Goal: Task Accomplishment & Management: Manage account settings

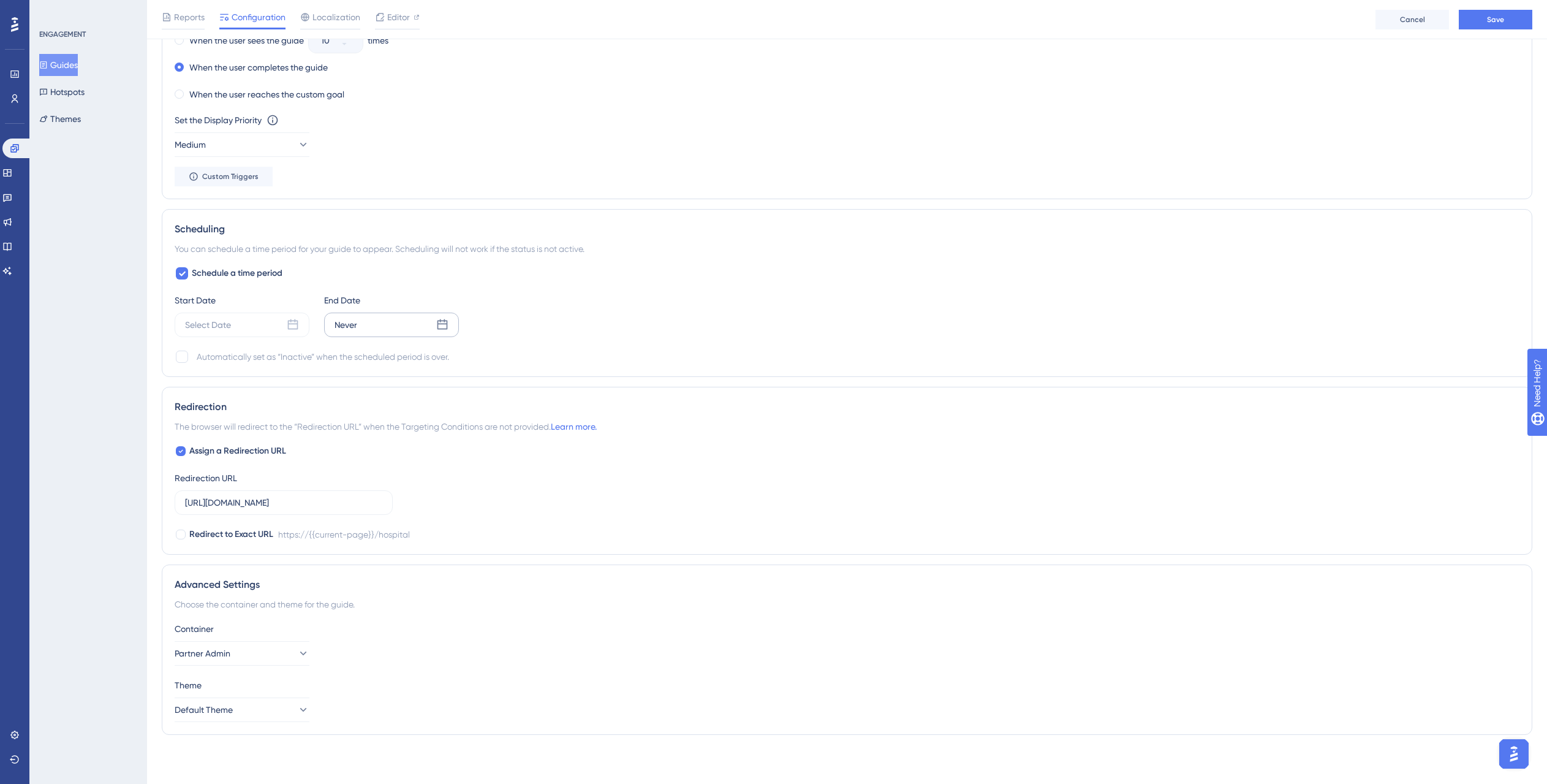
click at [365, 332] on div "Never" at bounding box center [391, 324] width 134 height 25
click at [430, 500] on button "28" at bounding box center [437, 498] width 21 height 21
click at [428, 567] on span "Apply" at bounding box center [438, 566] width 21 height 10
click at [280, 331] on div "Select Date" at bounding box center [241, 324] width 134 height 25
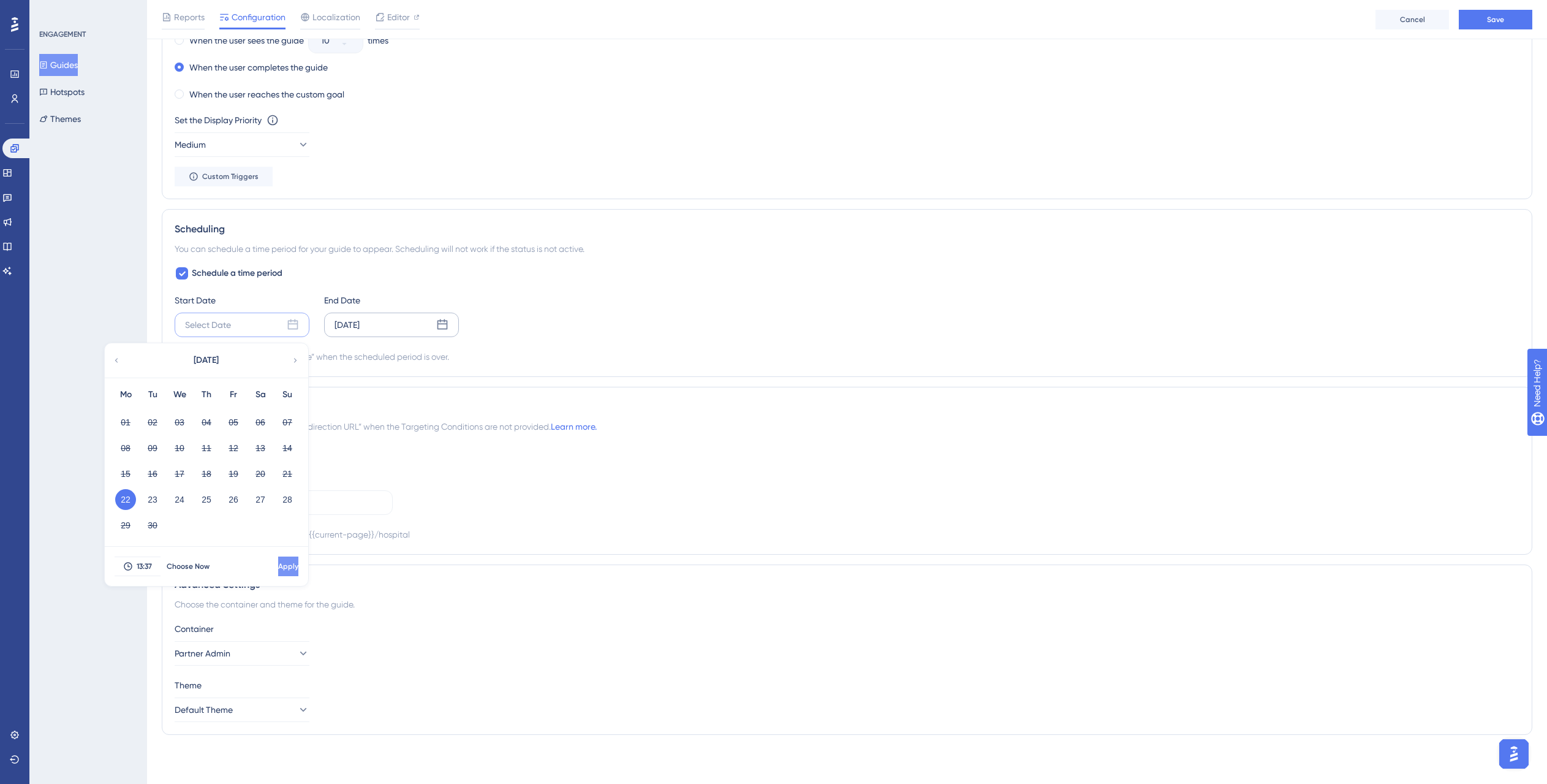
click at [278, 569] on span "Apply" at bounding box center [288, 566] width 21 height 10
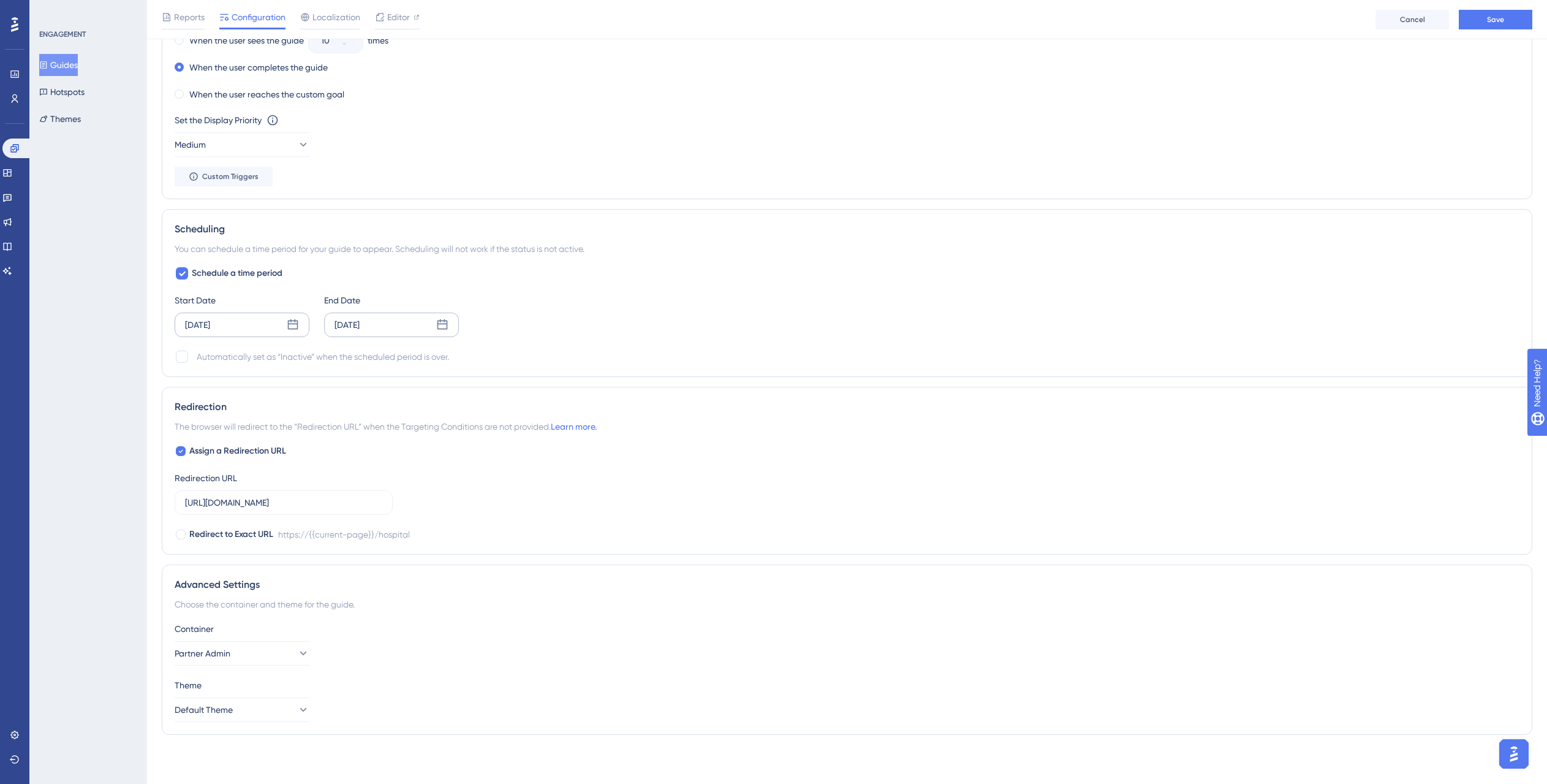
click at [287, 333] on div "[DATE]" at bounding box center [241, 324] width 134 height 25
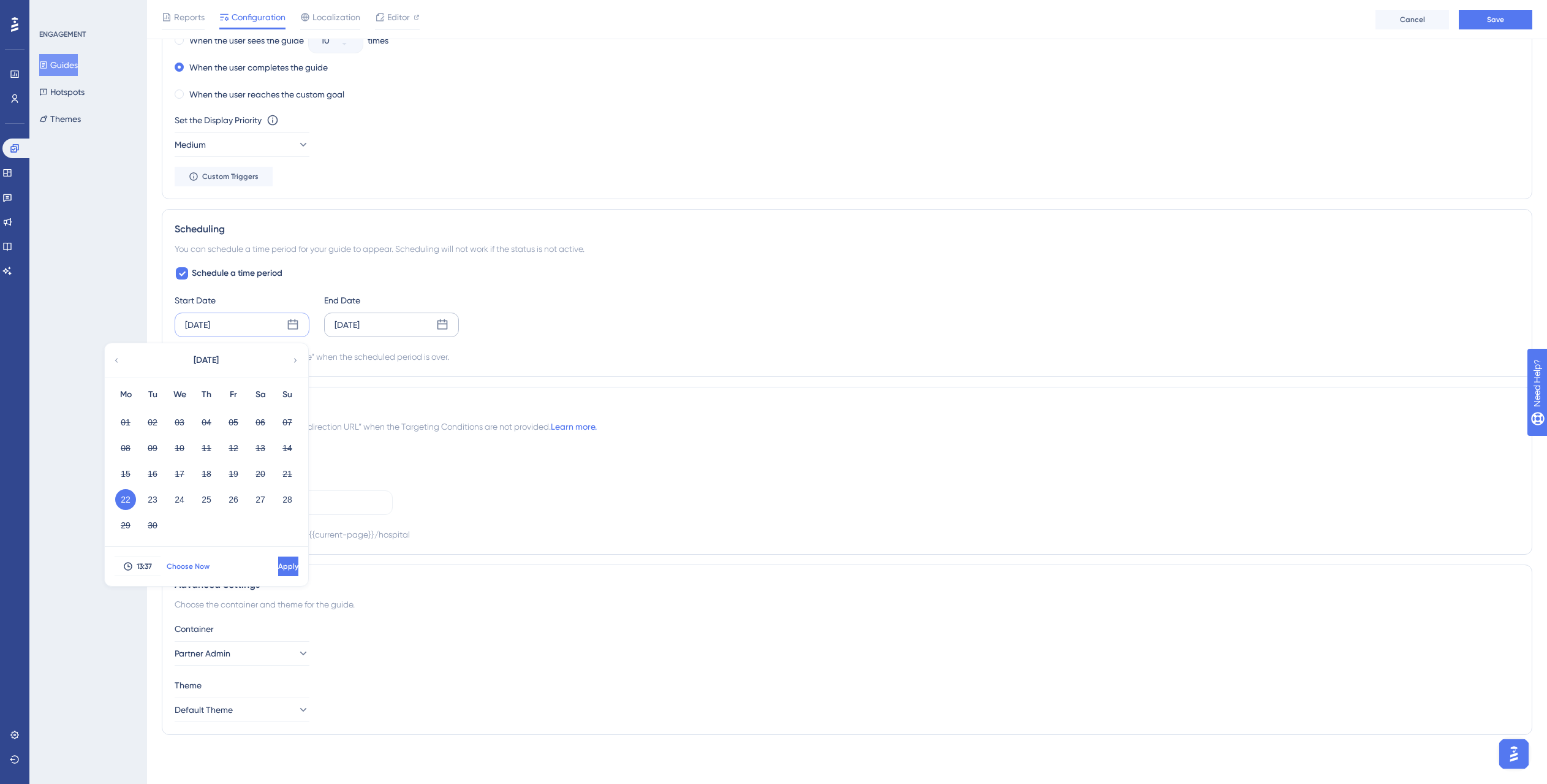
click at [184, 572] on button "Choose Now" at bounding box center [188, 566] width 55 height 20
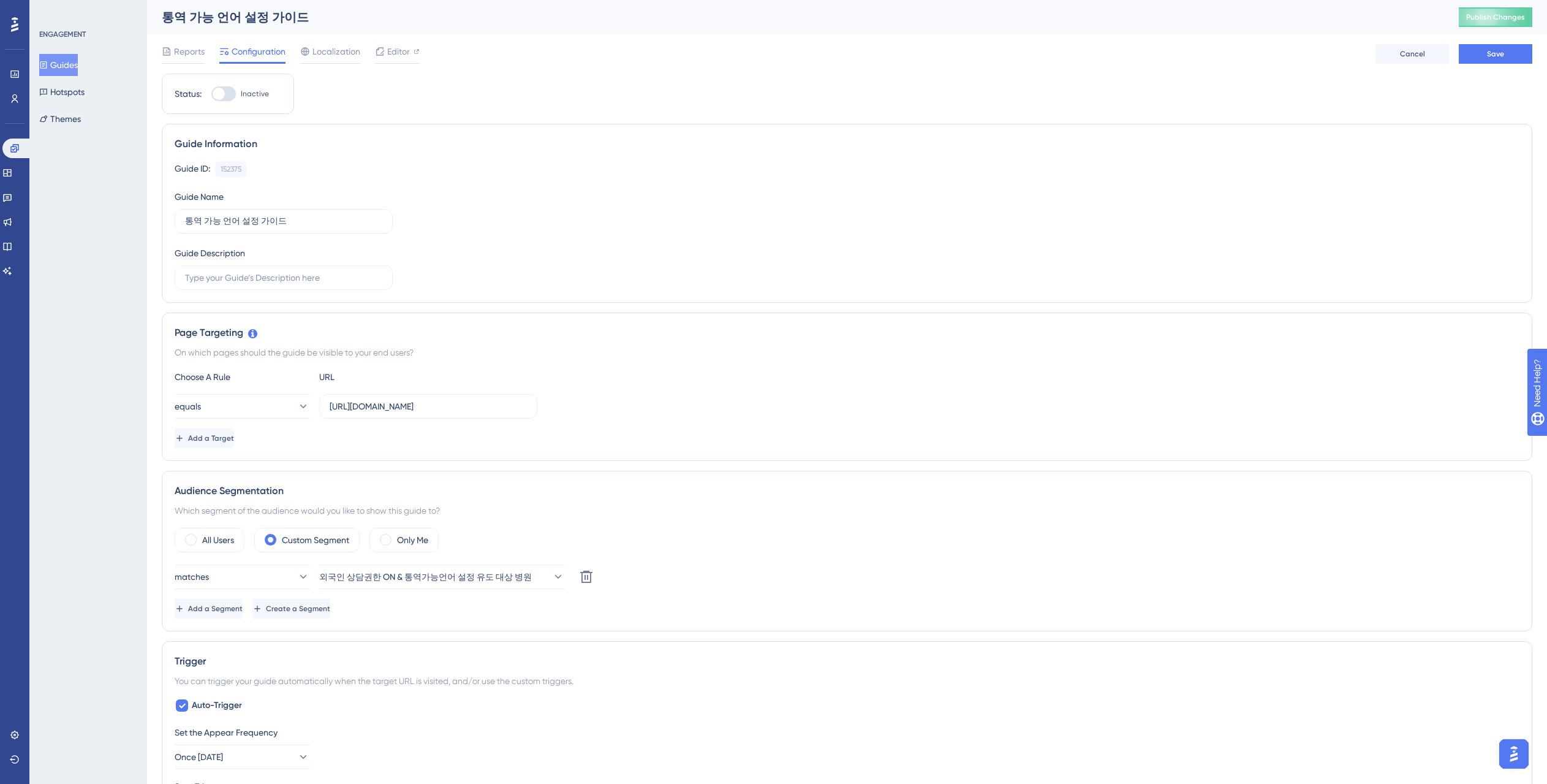
click at [223, 94] on div at bounding box center [219, 93] width 12 height 12
click at [211, 94] on input "Inactive" at bounding box center [211, 94] width 1 height 1
checkbox input "true"
click at [1486, 55] on button "Save" at bounding box center [1496, 54] width 74 height 20
click at [1512, 22] on span "Publish Changes" at bounding box center [1496, 17] width 59 height 10
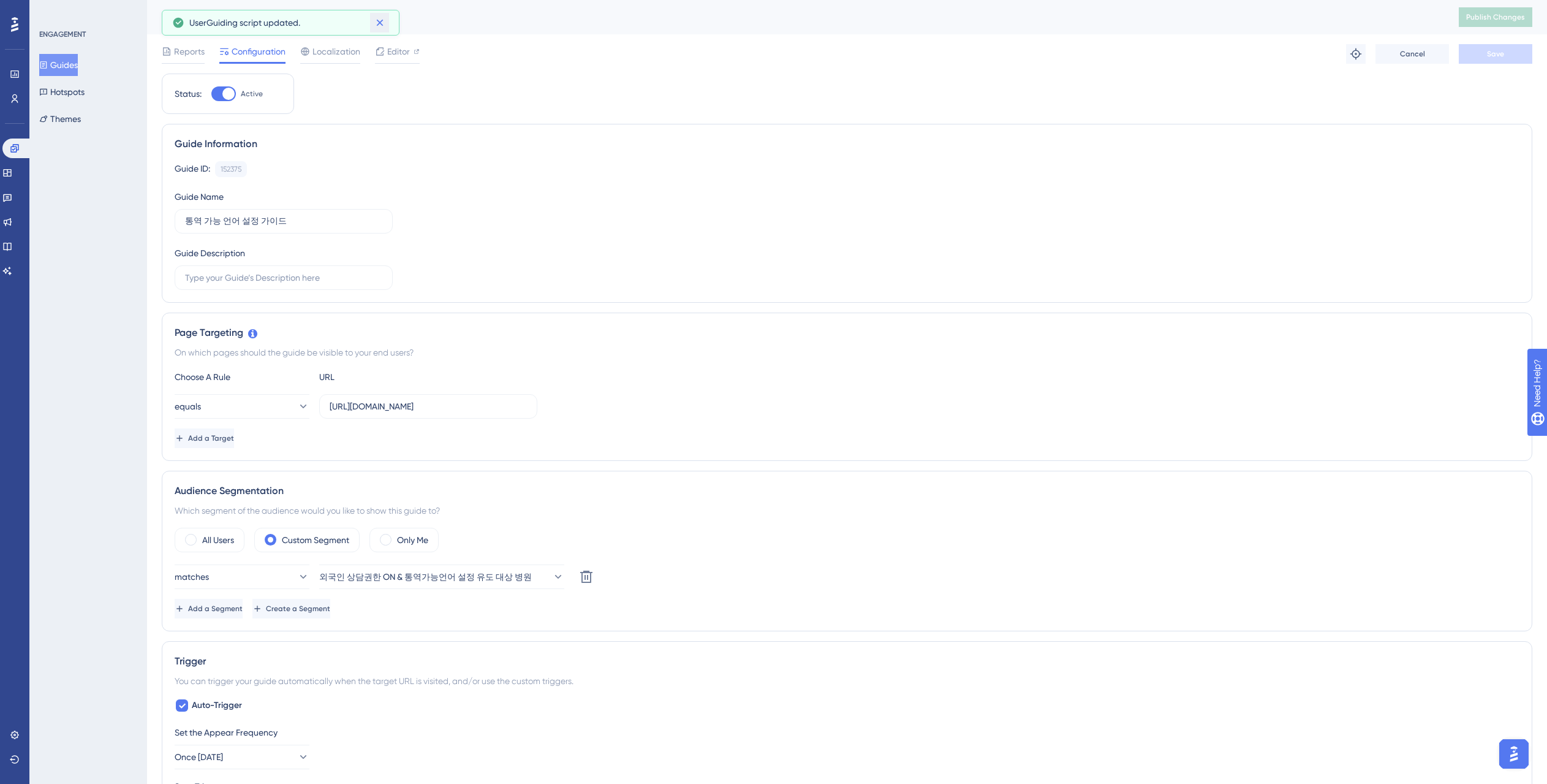
click at [376, 23] on icon at bounding box center [380, 23] width 12 height 12
click at [16, 151] on icon at bounding box center [15, 148] width 10 height 10
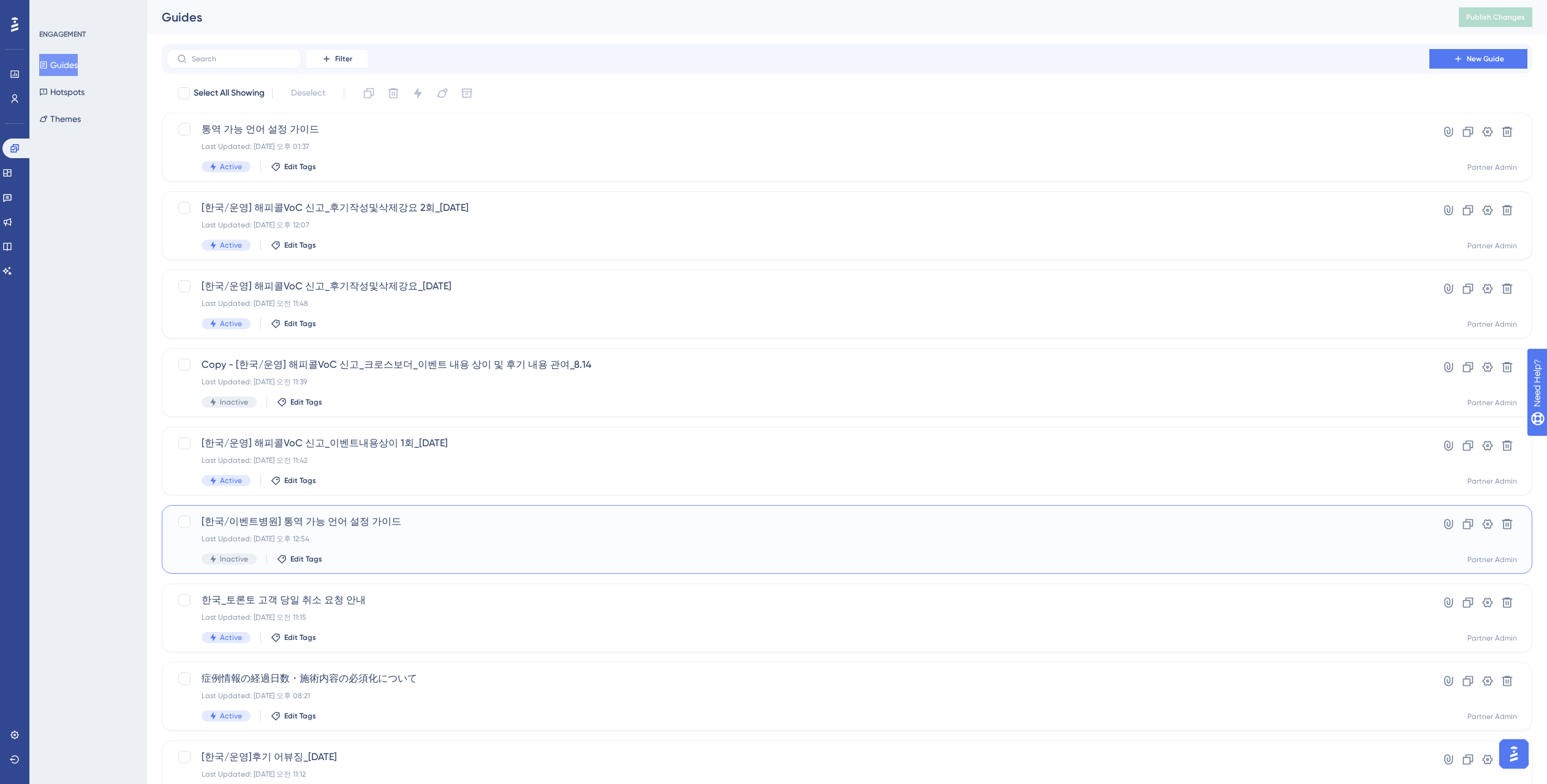
click at [378, 522] on span "[한국/이벤트병원] 통역 가능 언어 설정 가이드" at bounding box center [798, 521] width 1194 height 15
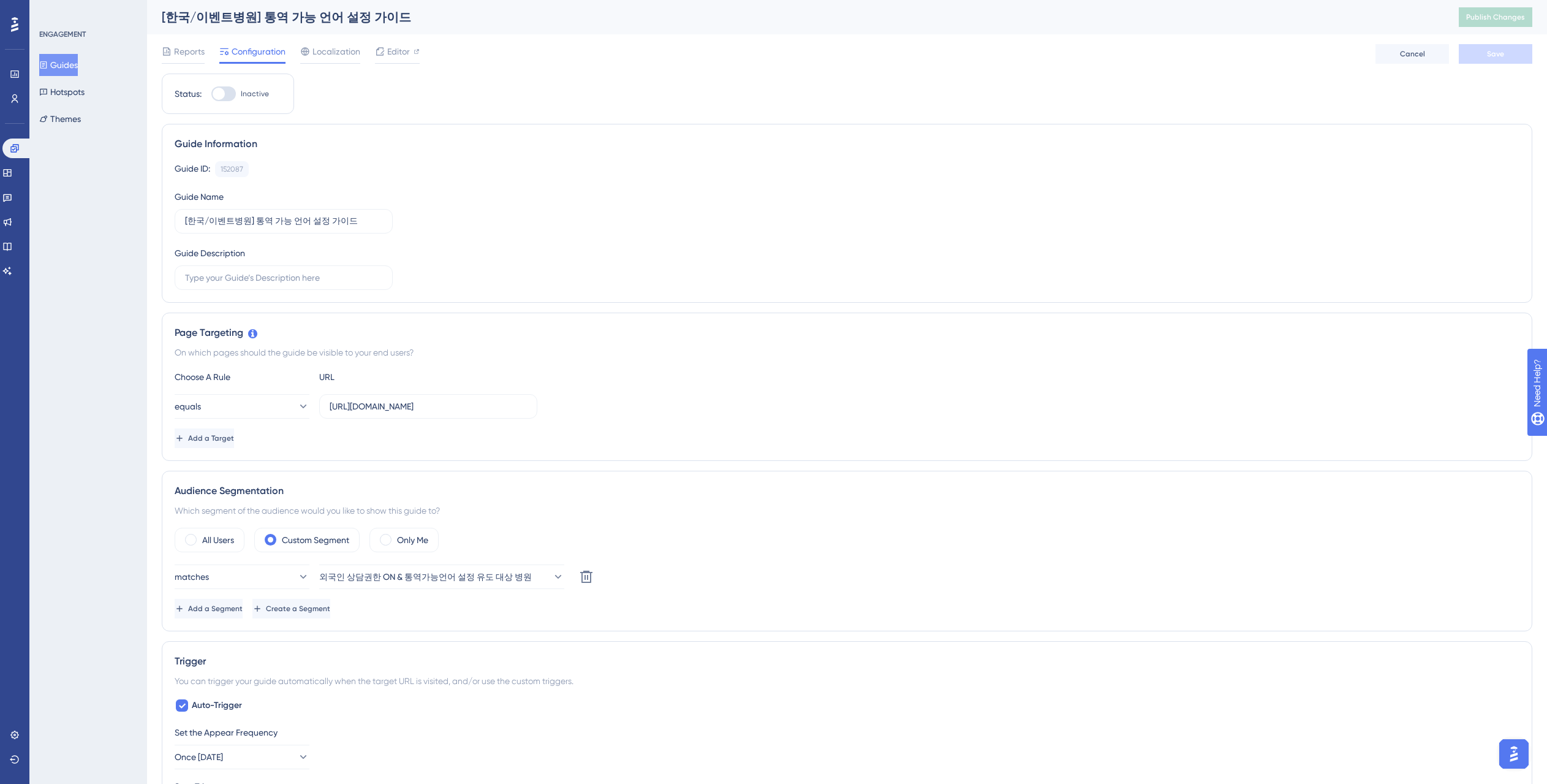
click at [222, 98] on div at bounding box center [219, 93] width 12 height 12
click at [211, 94] on input "Inactive" at bounding box center [211, 94] width 1 height 1
checkbox input "true"
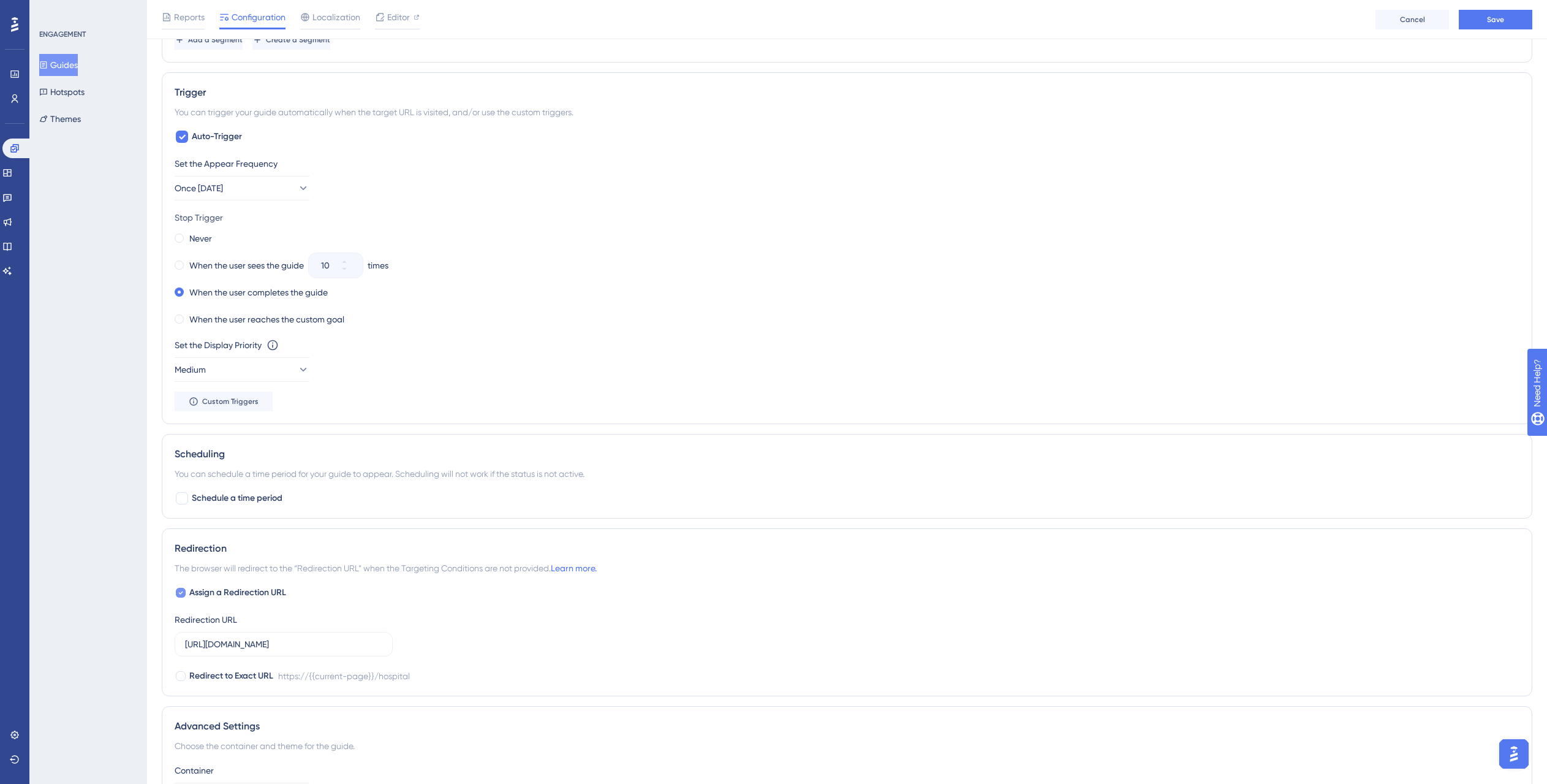
scroll to position [715, 0]
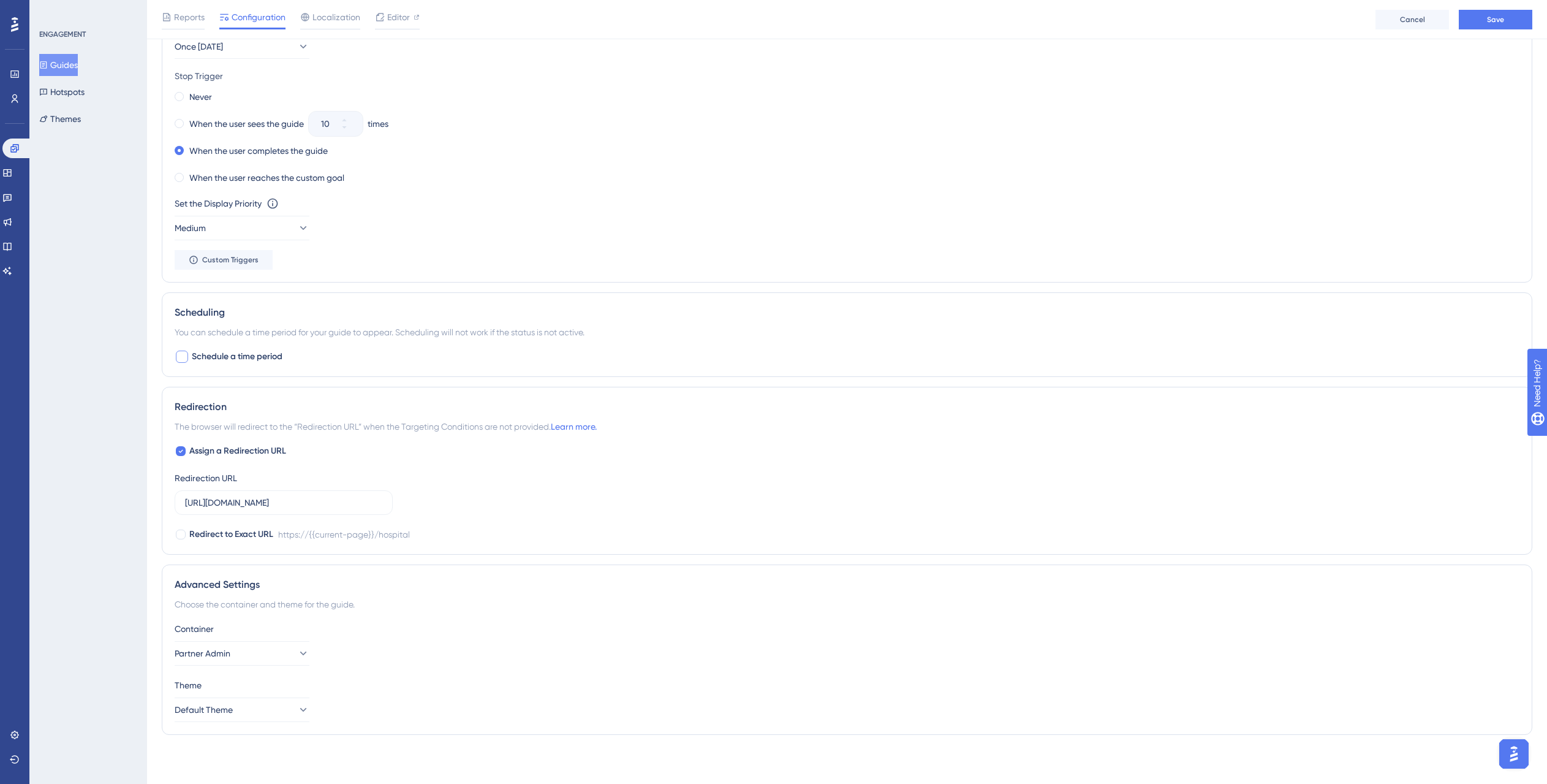
click at [236, 354] on span "Schedule a time period" at bounding box center [237, 356] width 90 height 15
checkbox input "true"
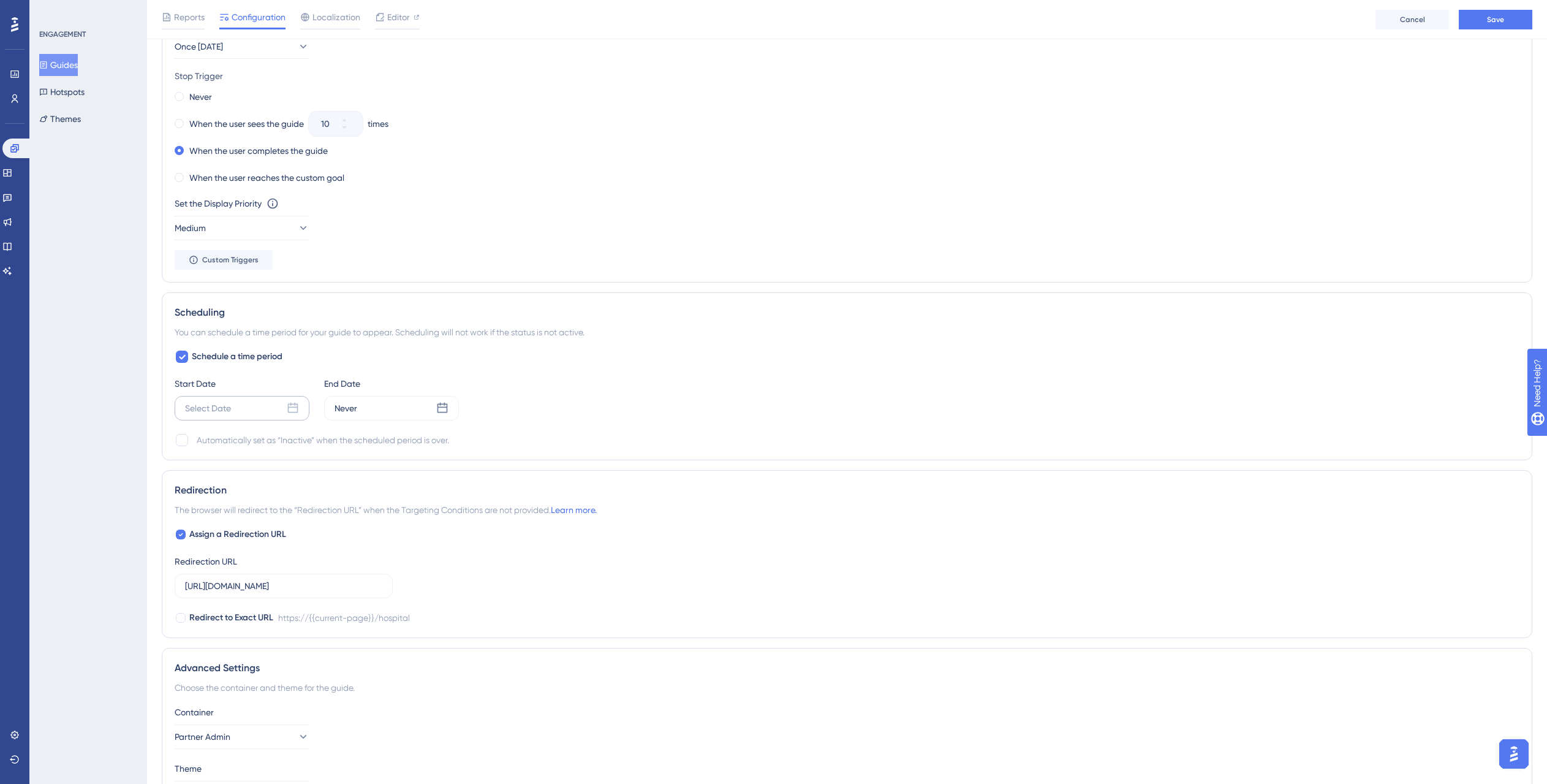
click at [280, 404] on div "Select Date" at bounding box center [241, 407] width 134 height 25
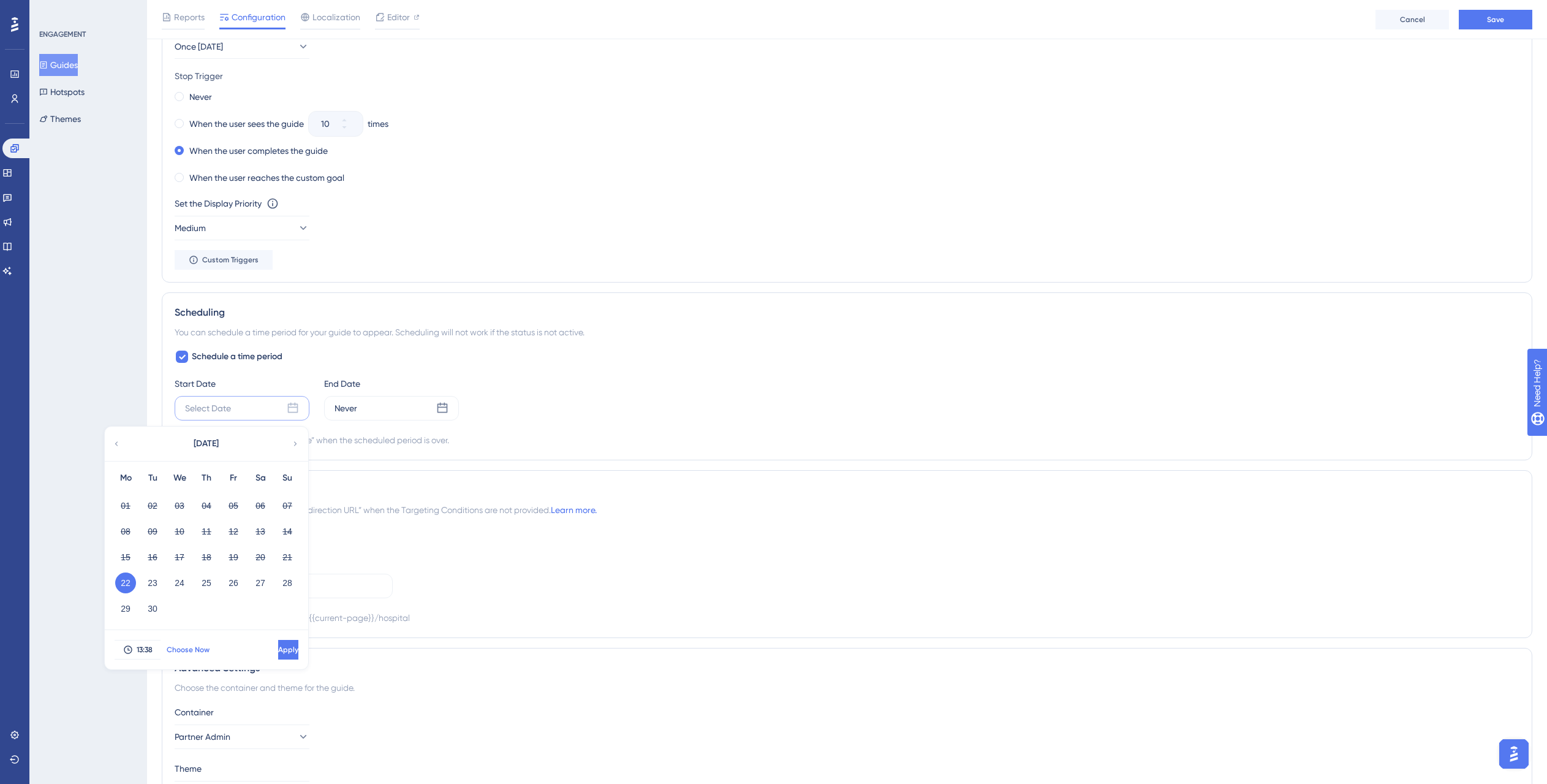
click at [184, 652] on span "Choose Now" at bounding box center [188, 650] width 43 height 10
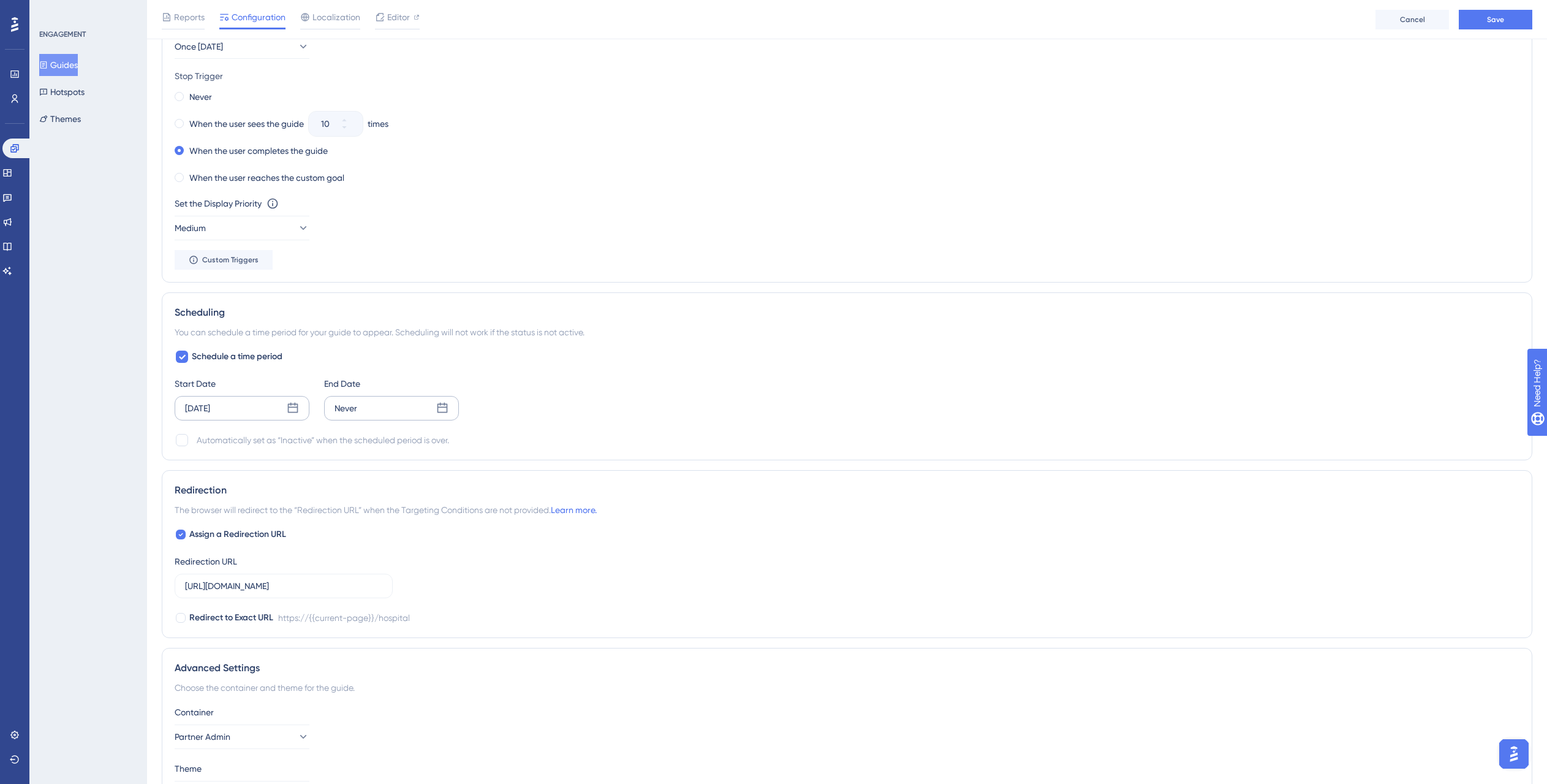
click at [438, 413] on icon at bounding box center [443, 408] width 12 height 12
click at [440, 574] on button "28" at bounding box center [437, 582] width 21 height 21
click at [428, 642] on button "Apply" at bounding box center [436, 650] width 23 height 20
click at [678, 433] on div "Automatically set as “Inactive” when the scheduled period is over." at bounding box center [847, 440] width 1345 height 15
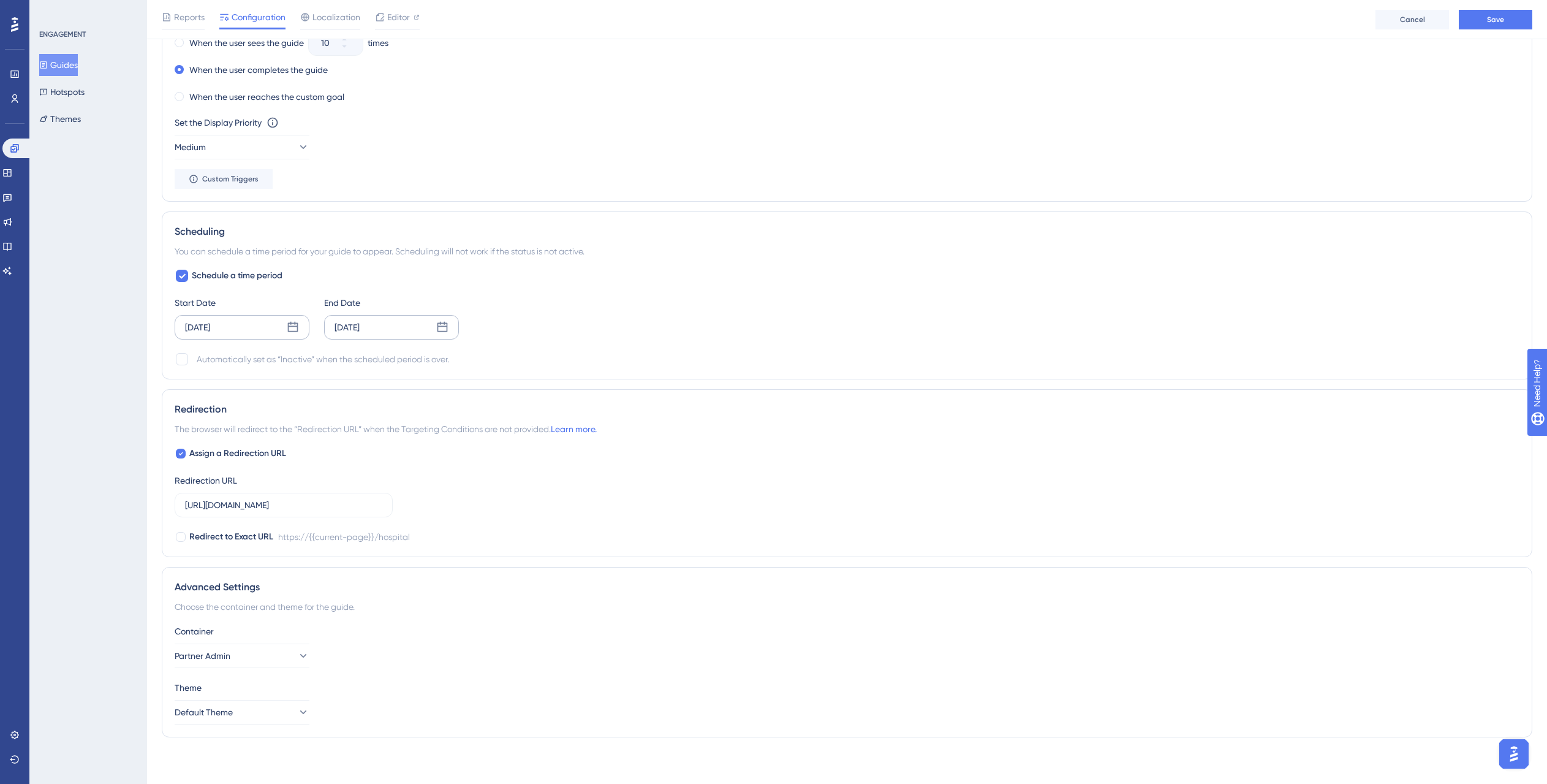
scroll to position [799, 0]
click at [254, 504] on input "[URL][DOMAIN_NAME]" at bounding box center [284, 502] width 197 height 14
type input "[URL][DOMAIN_NAME]"
click at [464, 475] on div "Assign a Redirection URL Redirection URL [URL][DOMAIN_NAME] Redirect to Exact U…" at bounding box center [847, 493] width 1345 height 98
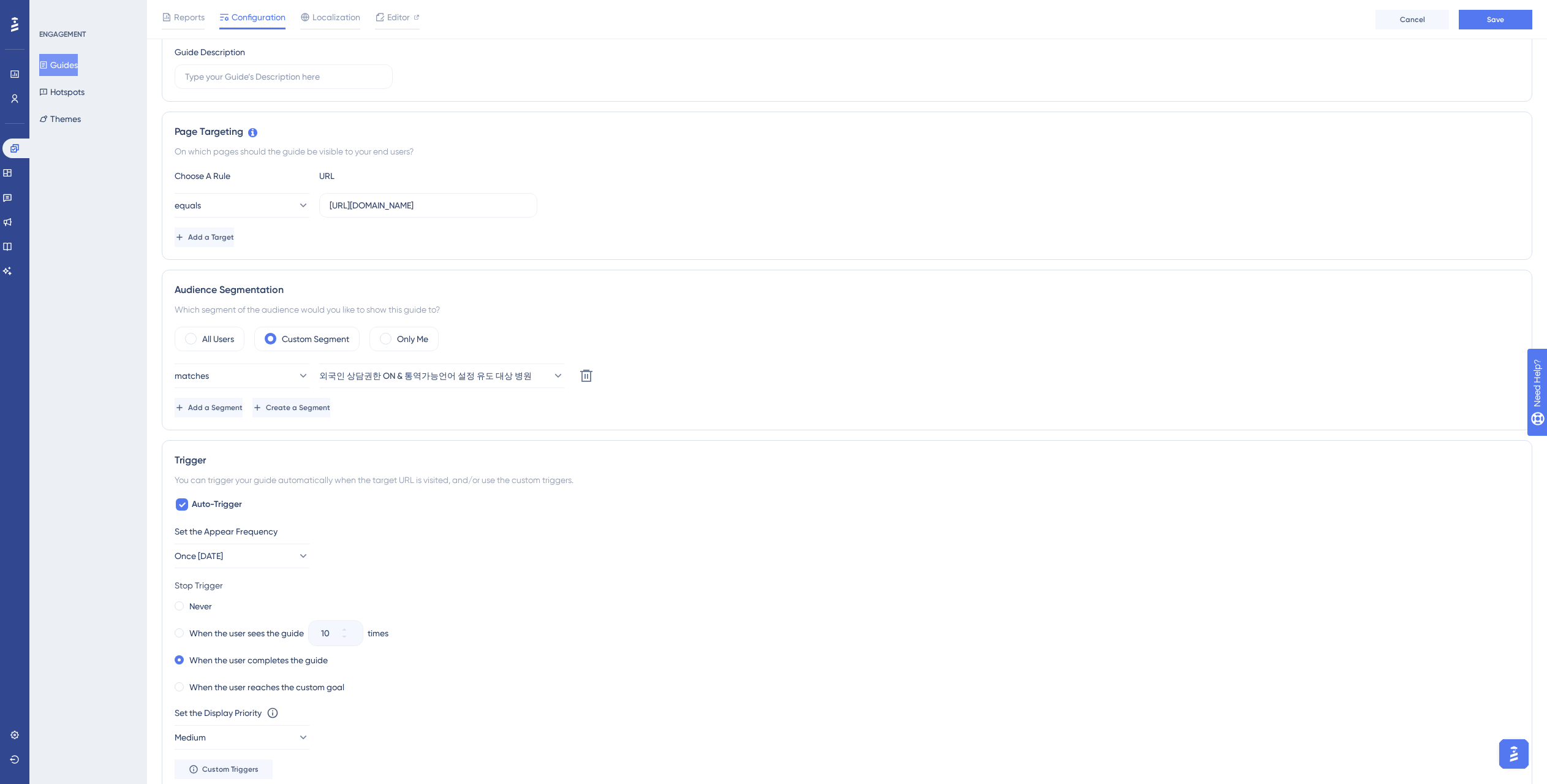
scroll to position [161, 0]
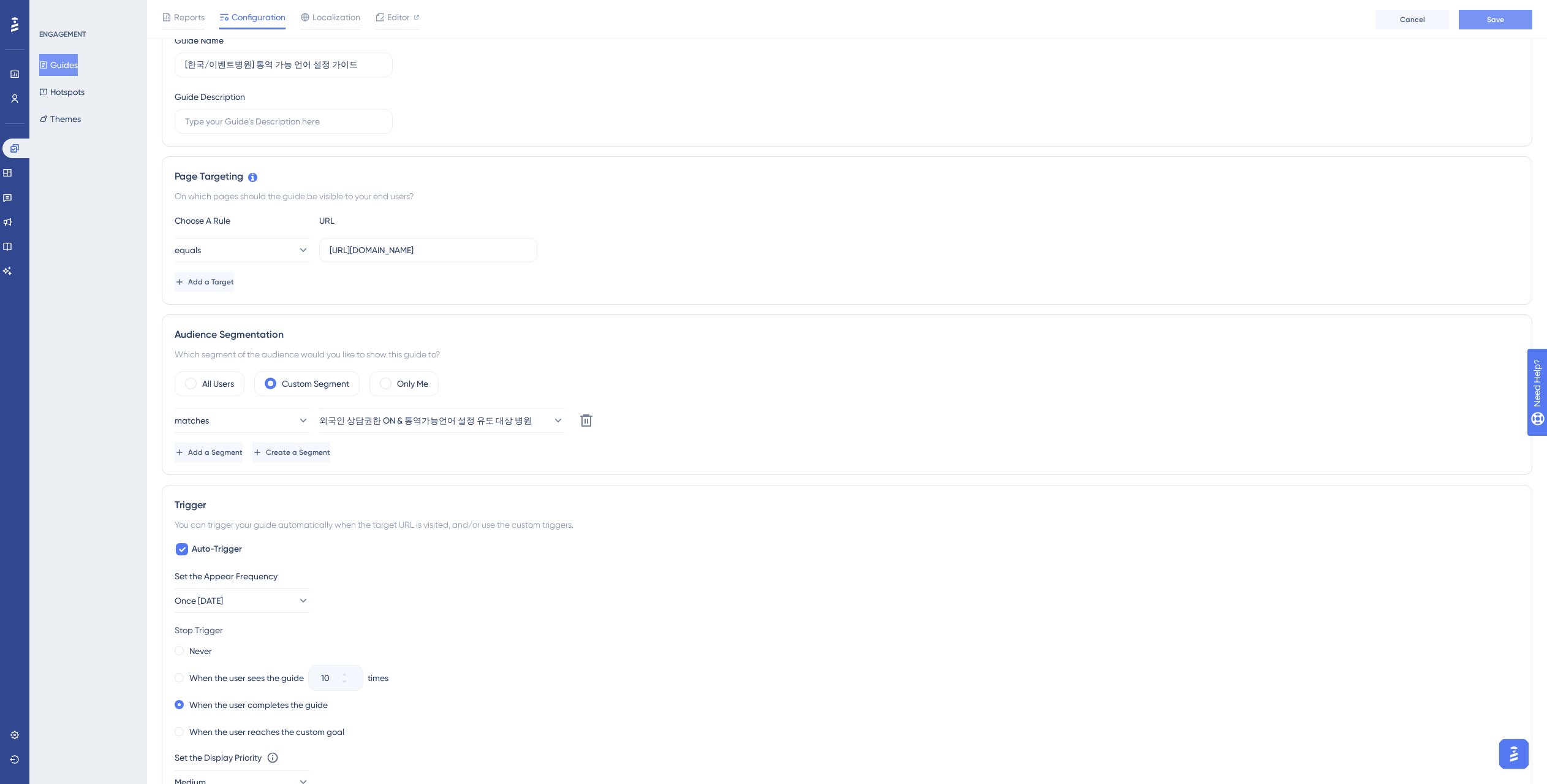
click at [1513, 22] on button "Save" at bounding box center [1496, 20] width 74 height 20
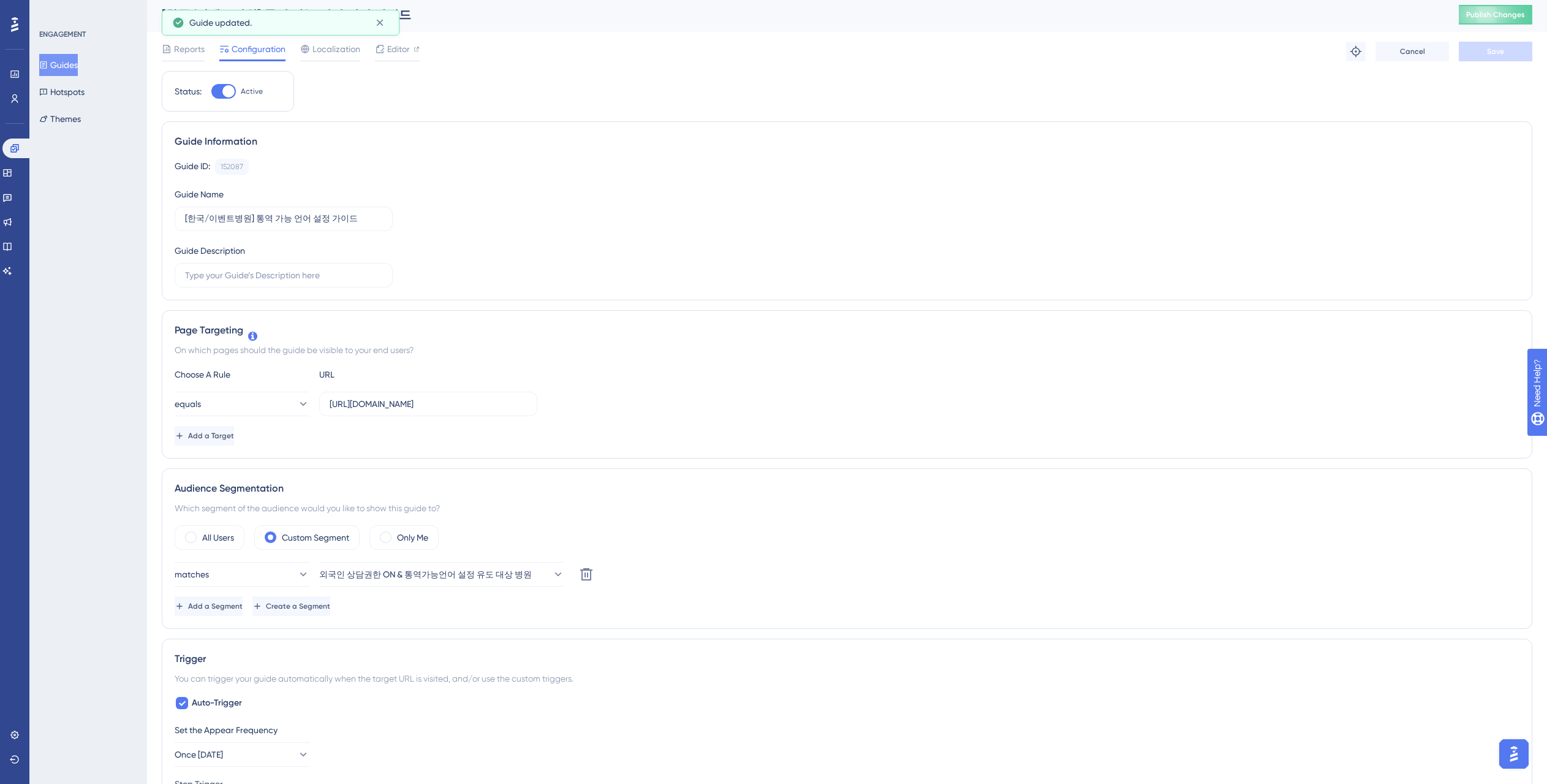
scroll to position [0, 0]
click at [1492, 21] on button "Publish Changes" at bounding box center [1496, 17] width 74 height 20
click at [176, 50] on span "Reports" at bounding box center [188, 51] width 30 height 15
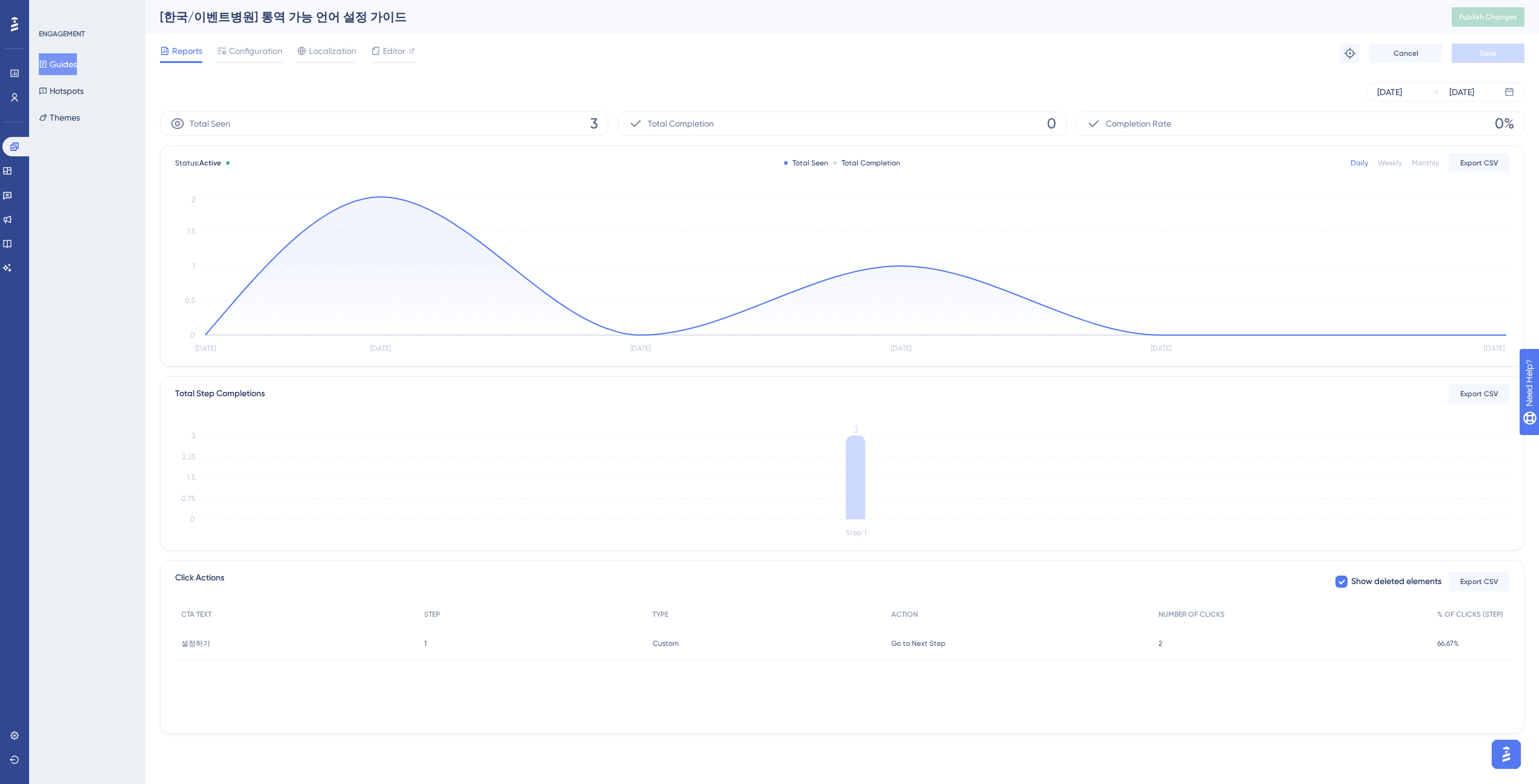
click at [59, 72] on button "Guides" at bounding box center [57, 64] width 38 height 21
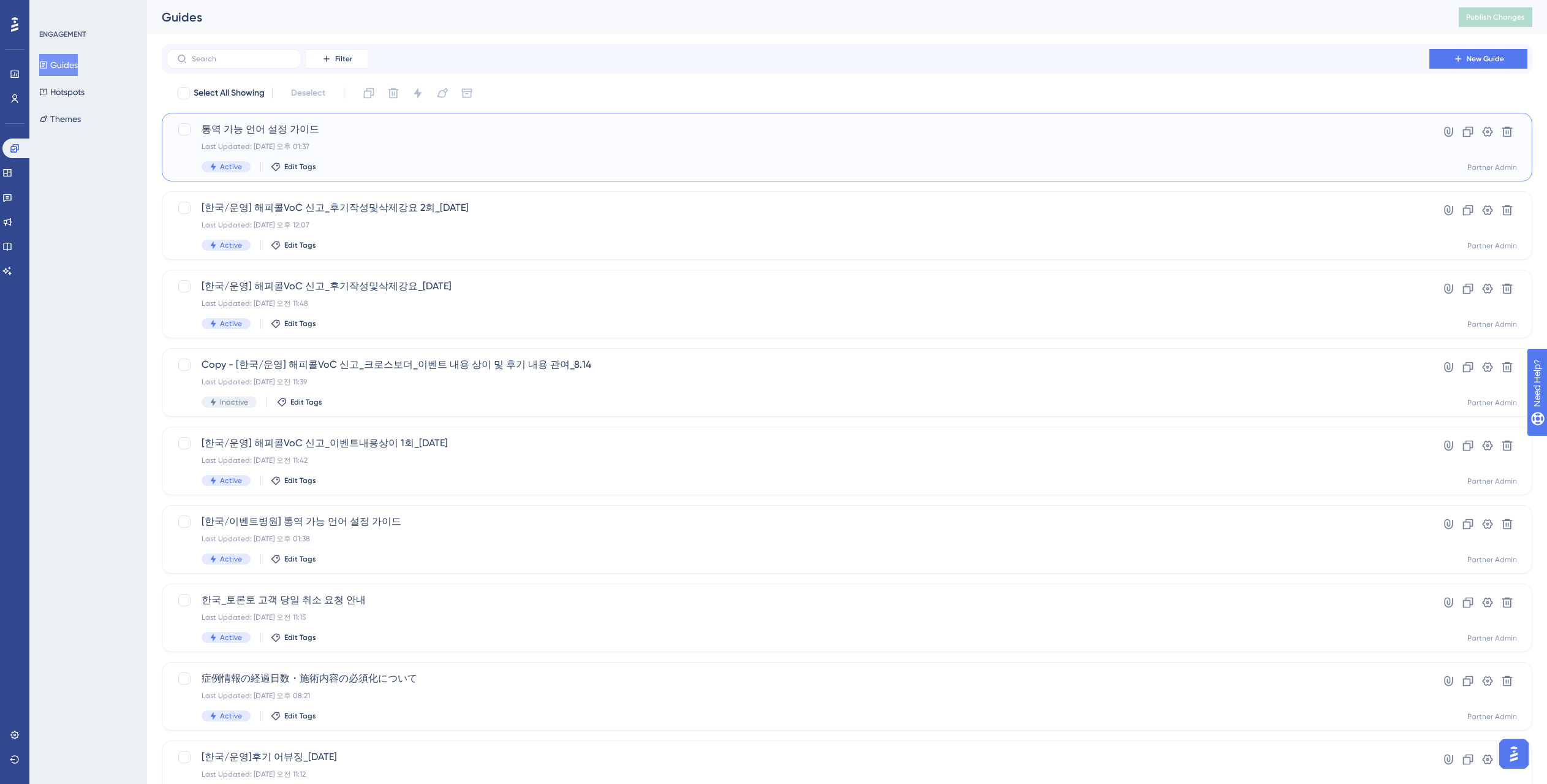
click at [313, 135] on span "통역 가능 언어 설정 가이드" at bounding box center [798, 129] width 1194 height 15
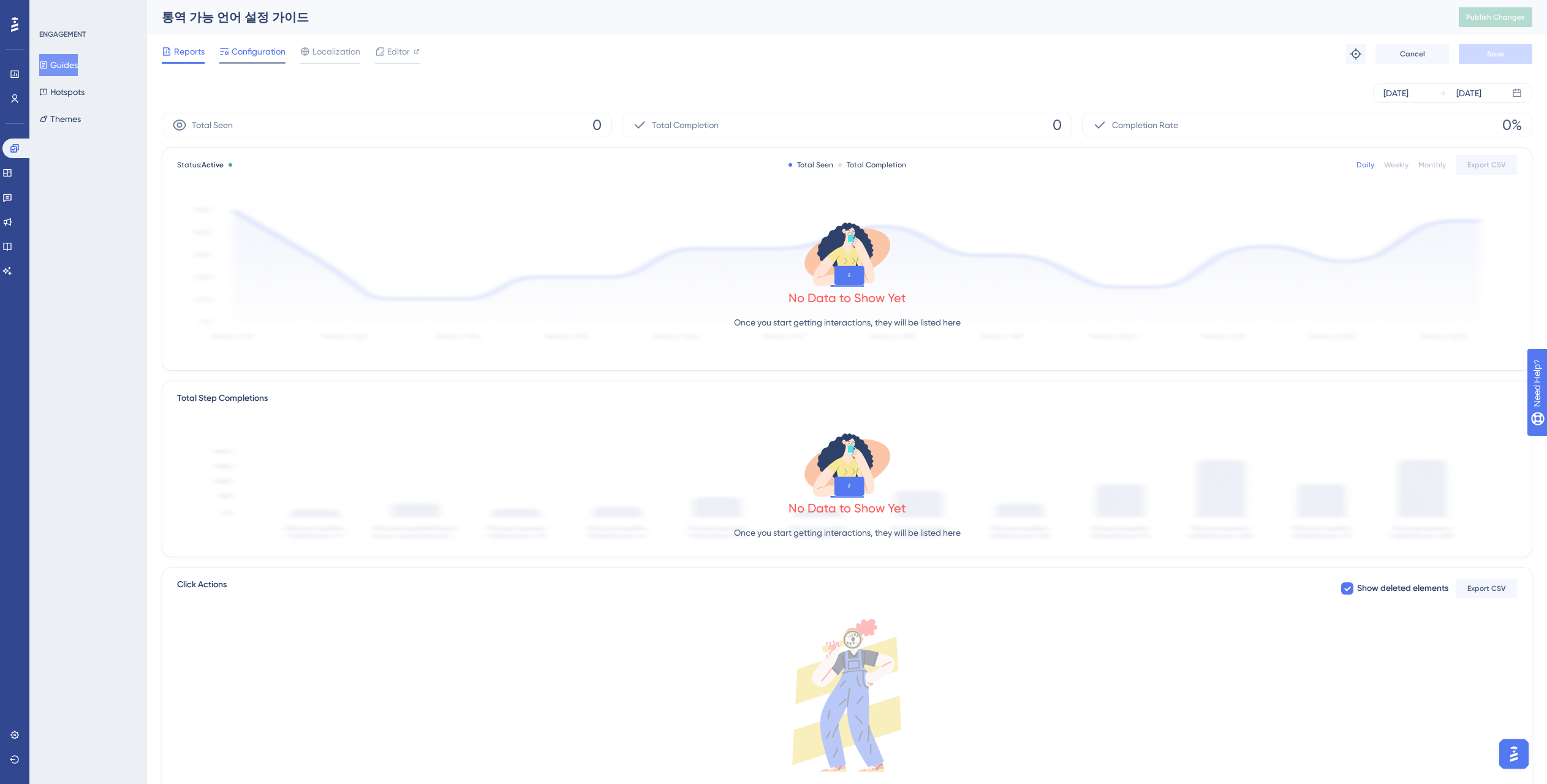
click at [242, 56] on span "Configuration" at bounding box center [258, 51] width 54 height 15
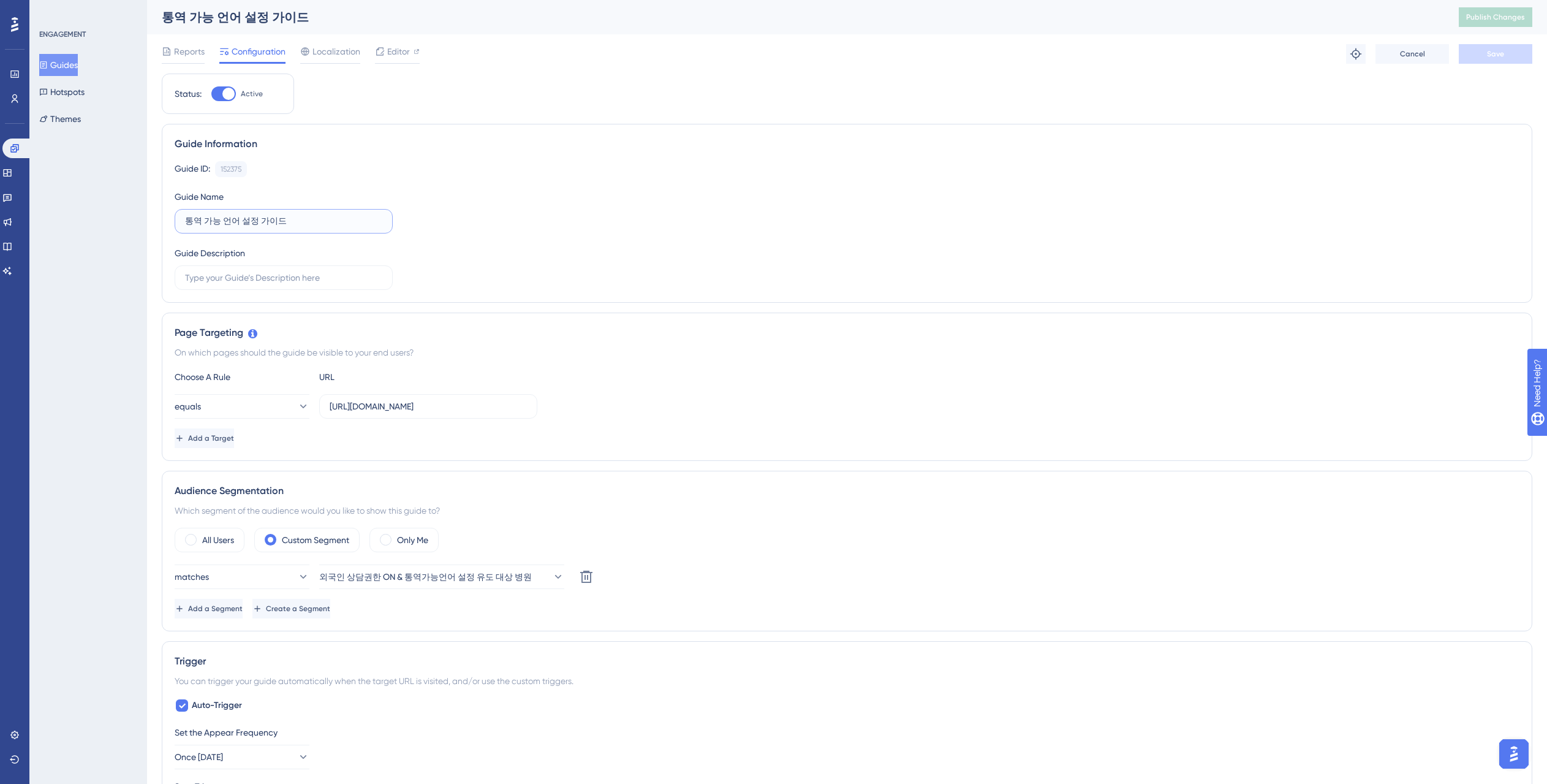
click at [186, 218] on input "통역 가능 언어 설정 가이드" at bounding box center [284, 222] width 197 height 14
type input "[한국/이벤트병원] 통역 가능 언어 설정 가이드"
click at [234, 438] on span "Add a Target" at bounding box center [211, 438] width 46 height 10
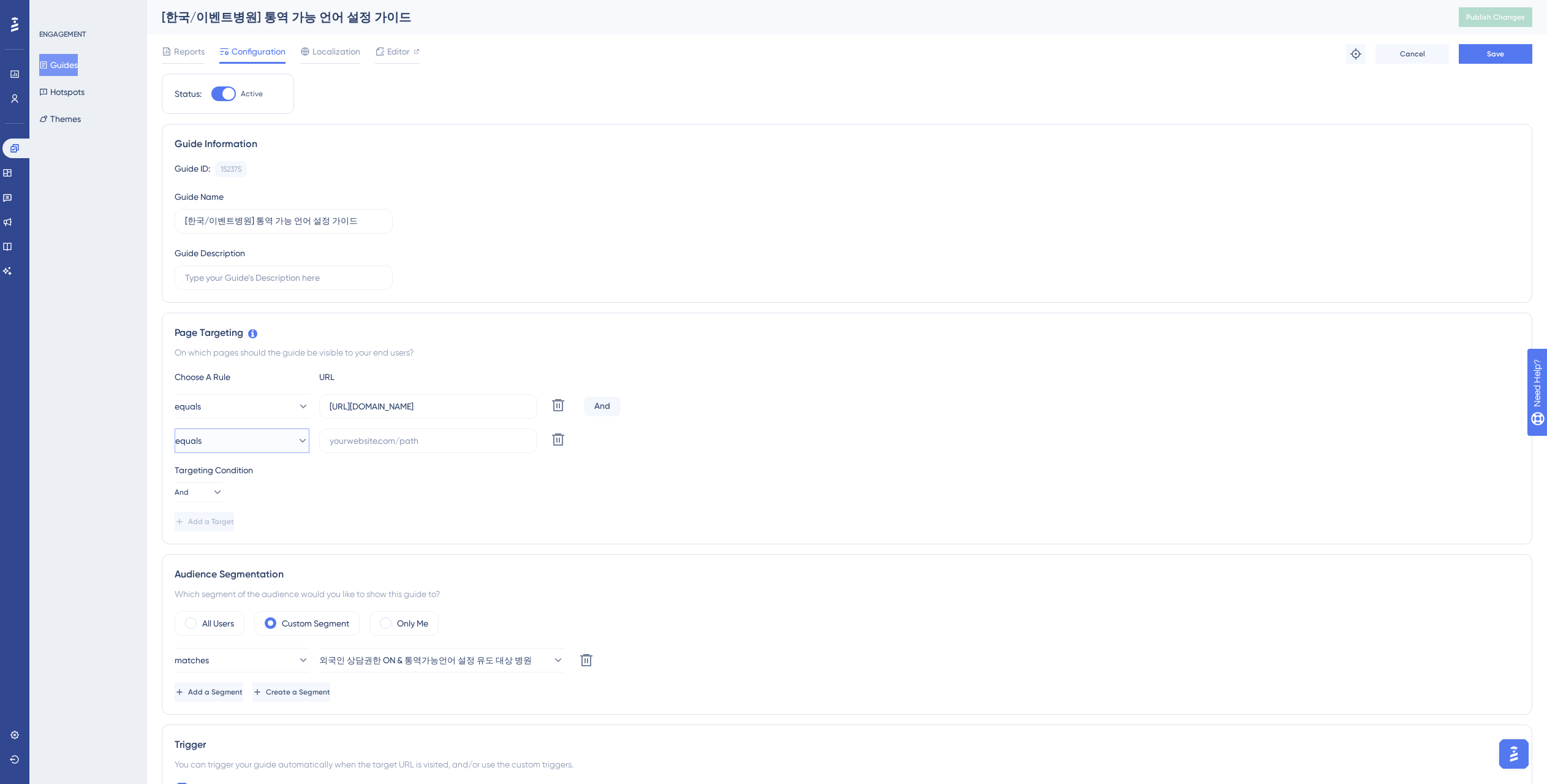
click at [239, 444] on button "equals" at bounding box center [241, 440] width 134 height 25
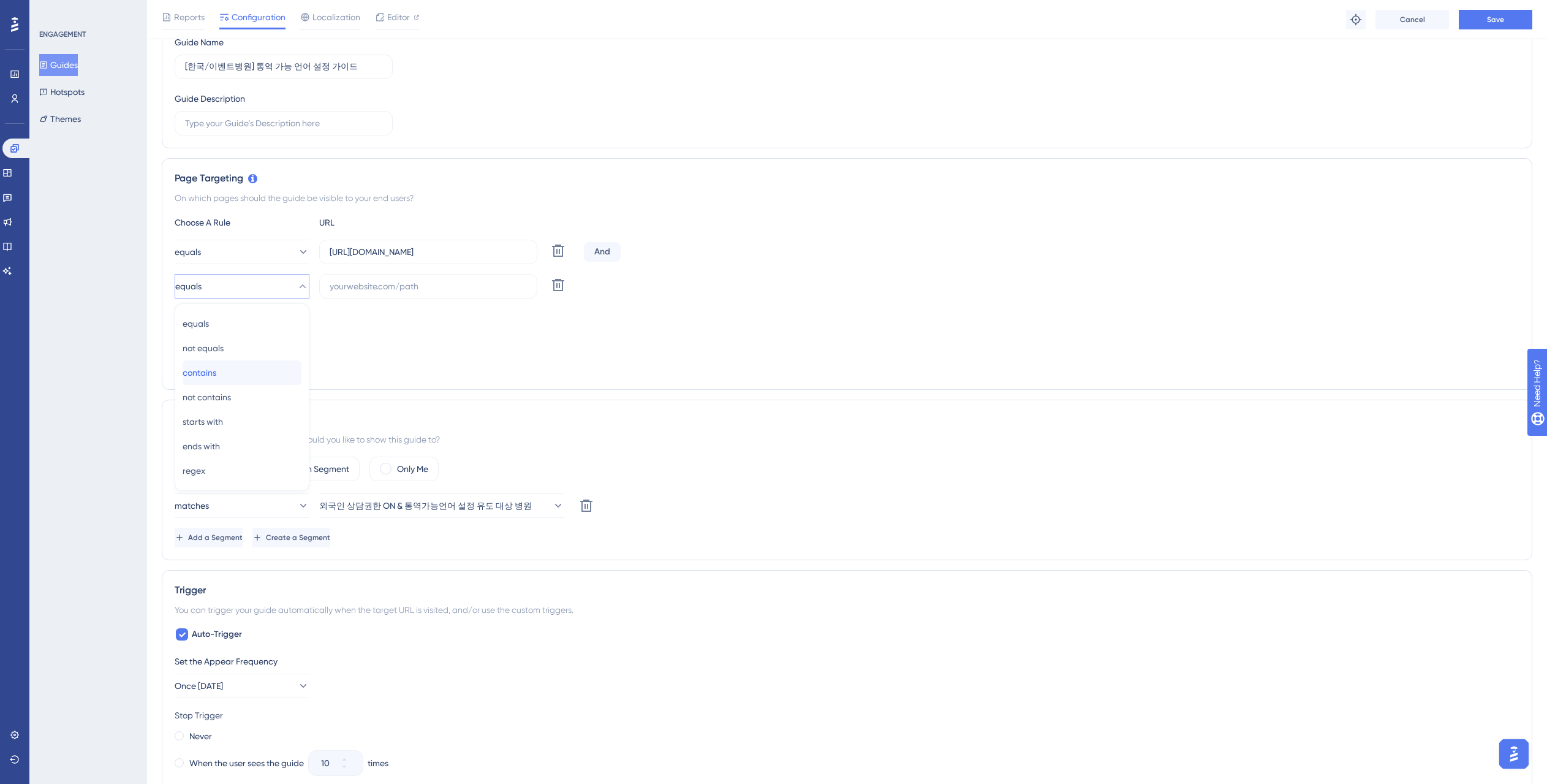
click at [233, 377] on div "contains contains" at bounding box center [241, 372] width 119 height 25
click at [419, 282] on input "text" at bounding box center [428, 287] width 197 height 14
type input "jp"
click at [567, 282] on button at bounding box center [559, 285] width 22 height 22
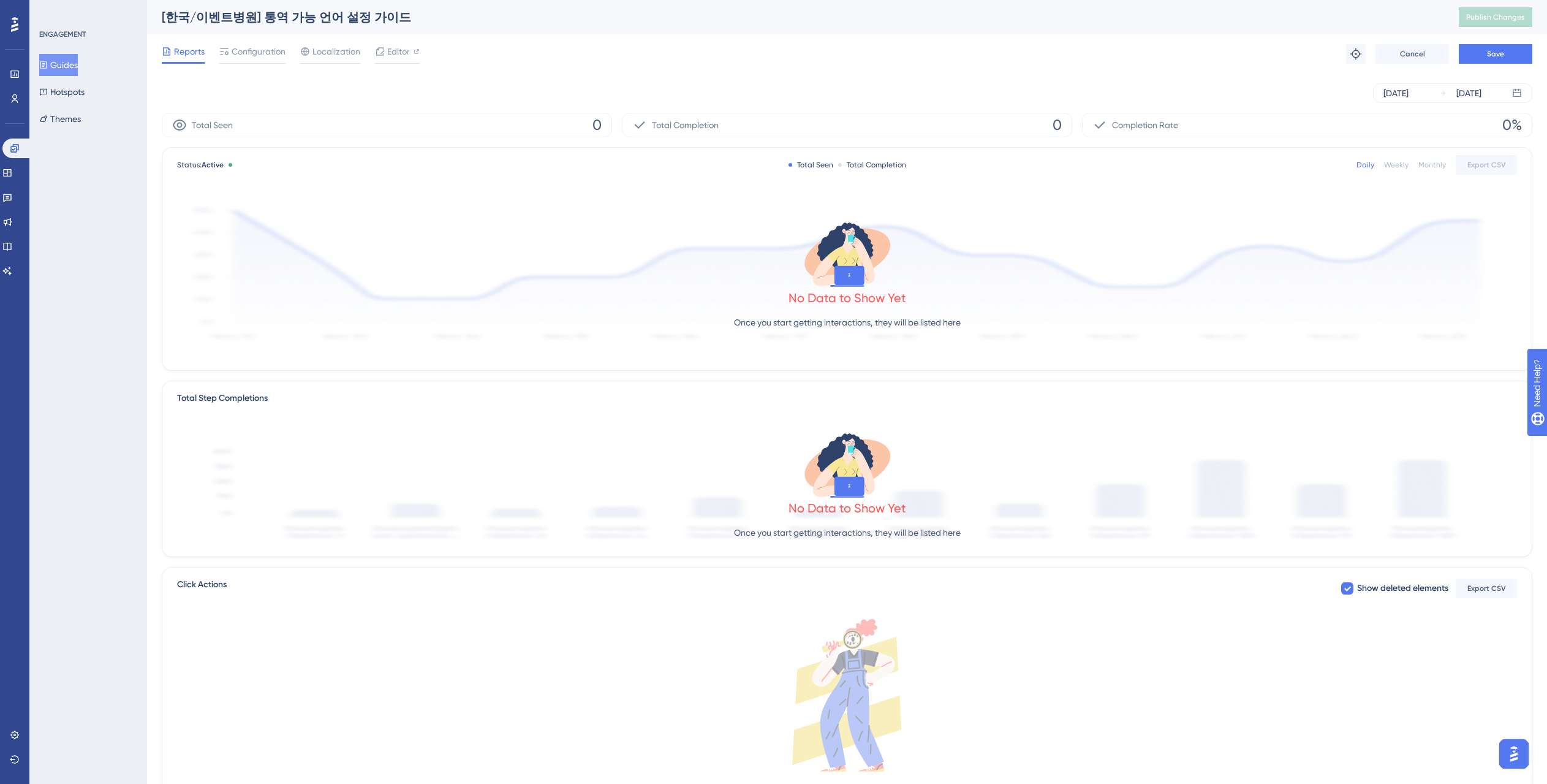
click at [66, 71] on button "Guides" at bounding box center [58, 65] width 38 height 22
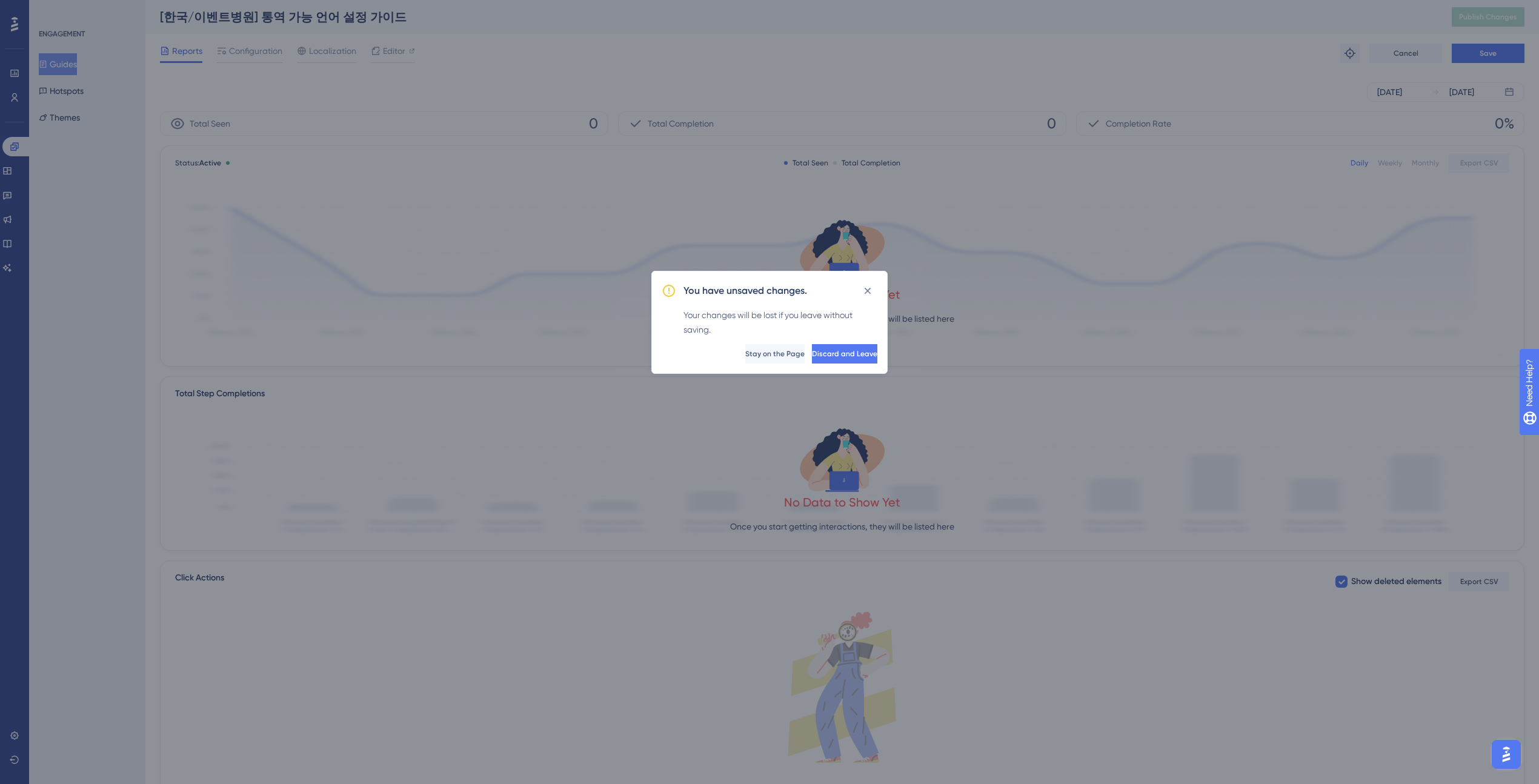
click at [865, 304] on div "You have unsaved changes. Your changes will be lost if you leave without saving…" at bounding box center [769, 322] width 236 height 103
click at [868, 292] on icon at bounding box center [868, 291] width 7 height 7
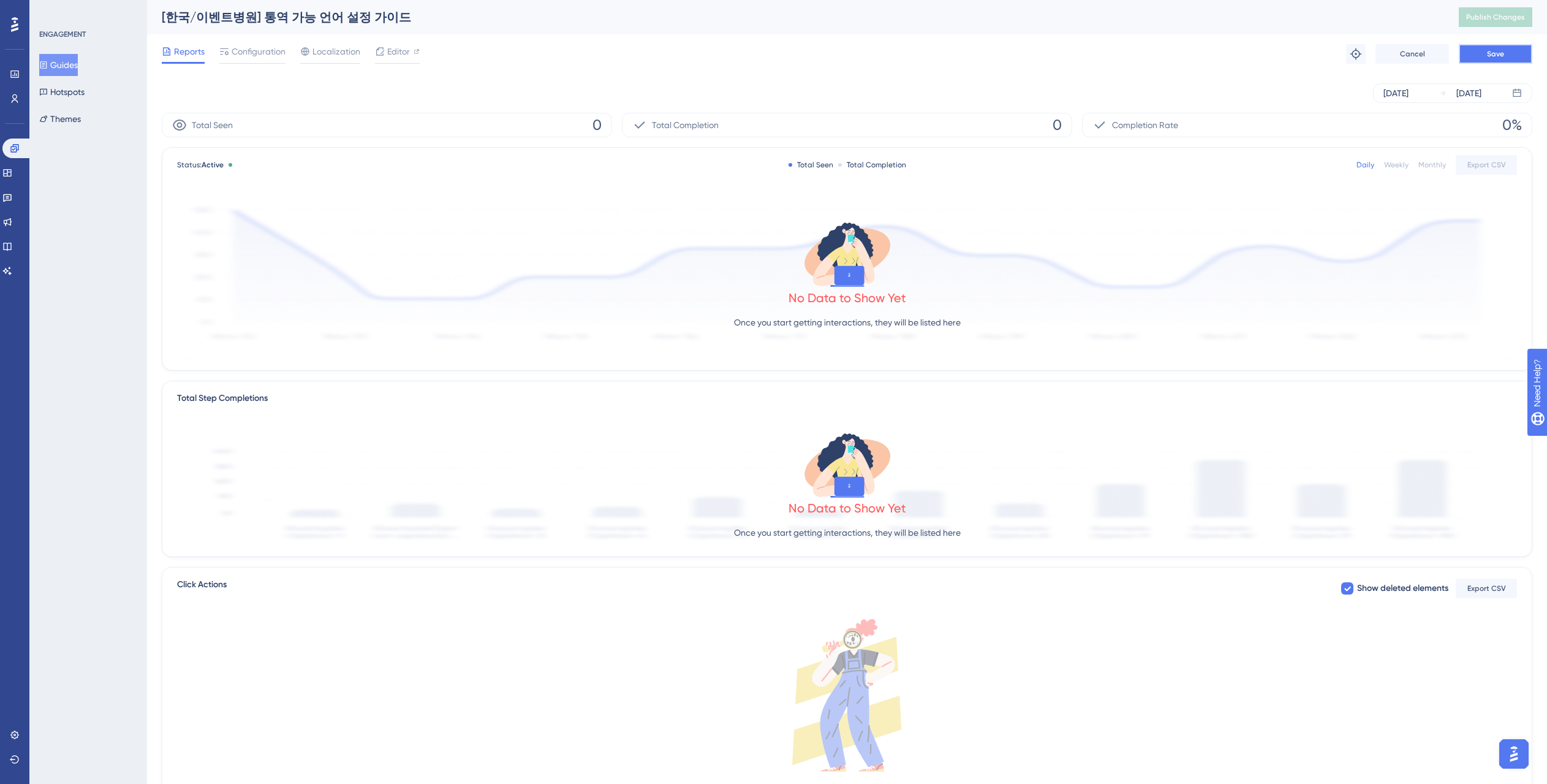
click at [1508, 54] on button "Save" at bounding box center [1496, 54] width 74 height 20
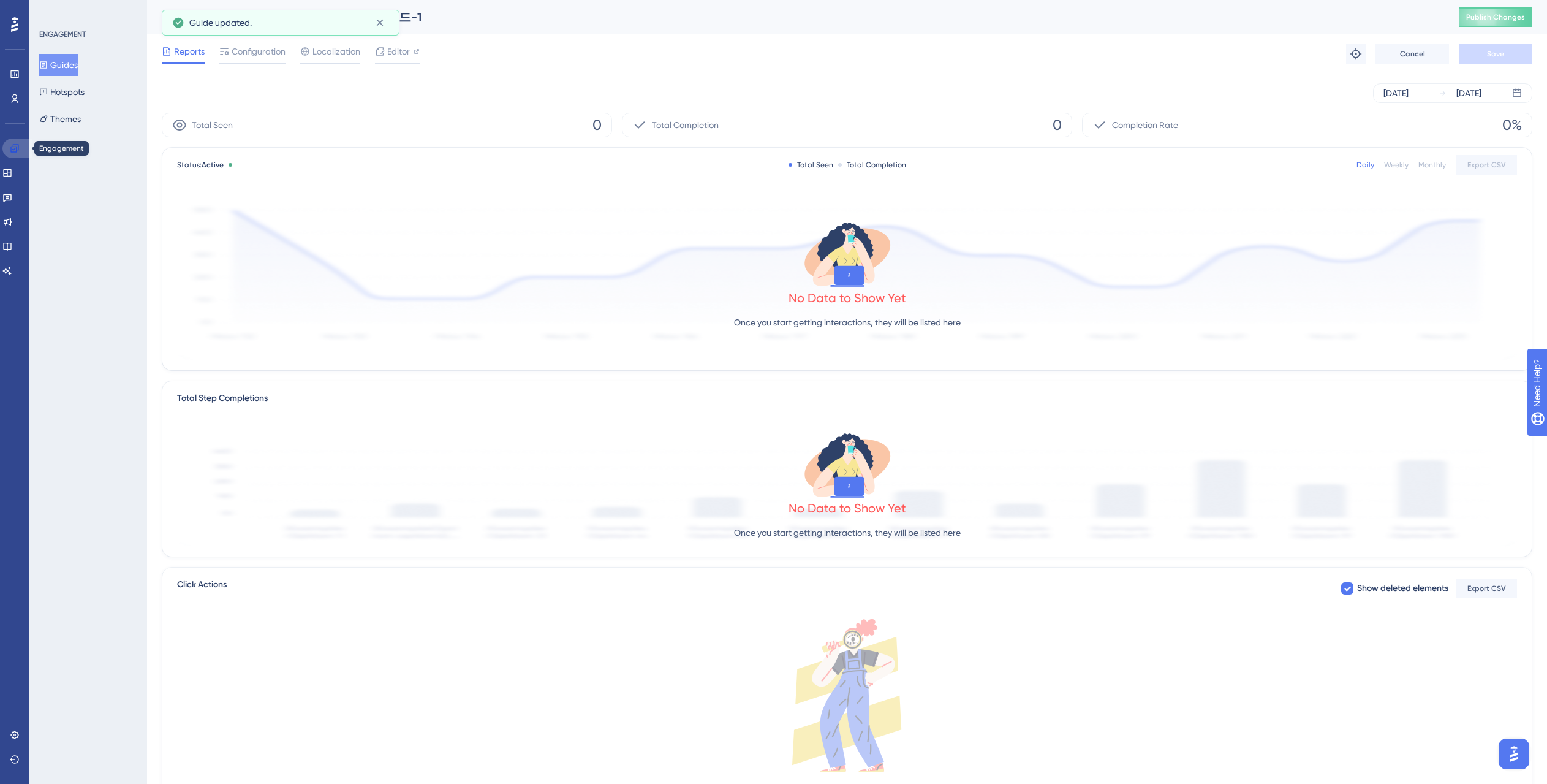
click at [27, 149] on link at bounding box center [17, 148] width 29 height 20
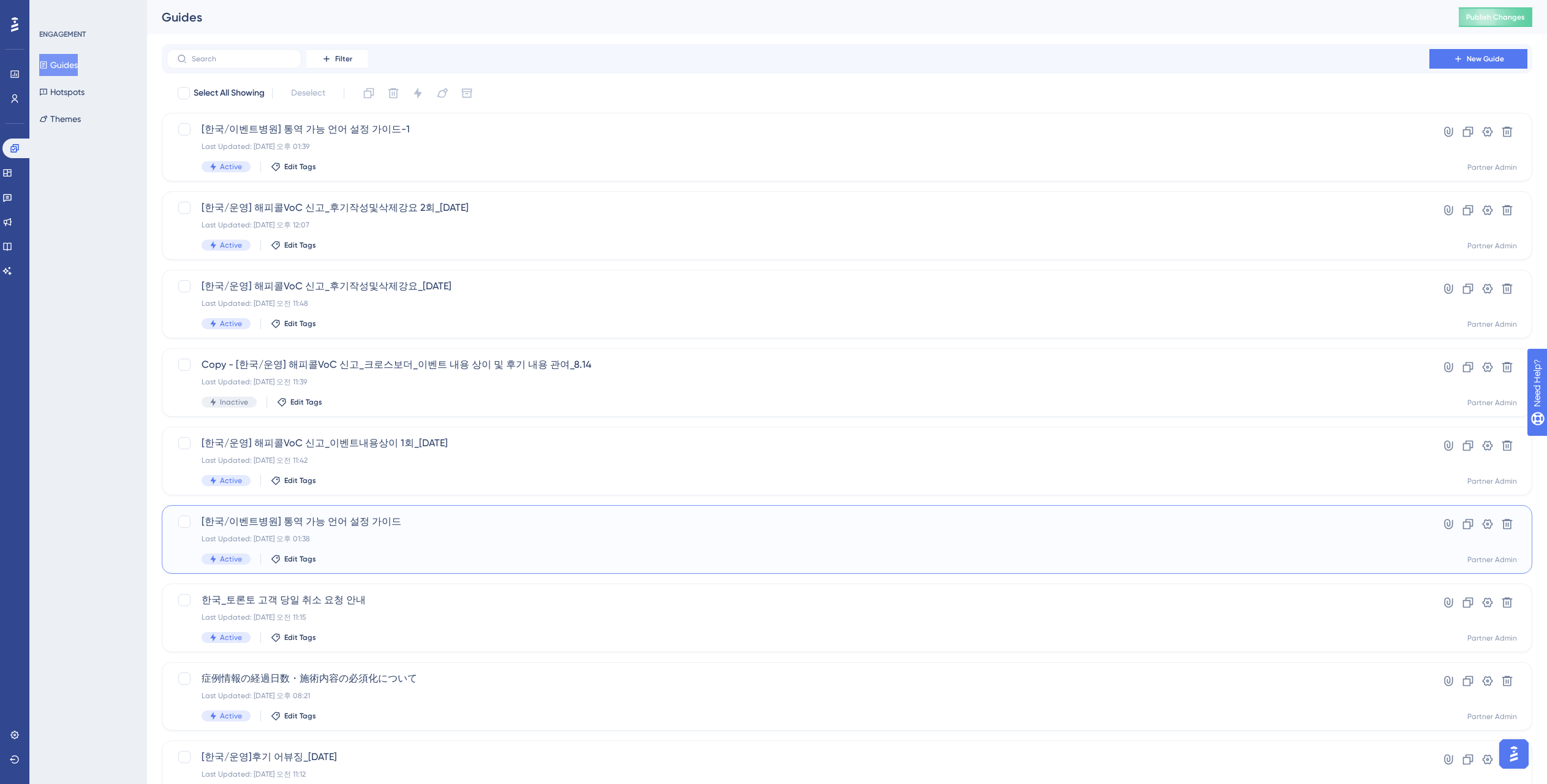
click at [349, 529] on div "[한국/이벤트병원] 통역 가능 언어 설정 가이드 Last Updated: [DATE] 오후 01:38 Active Edit Tags" at bounding box center [798, 539] width 1194 height 50
